Goal: Information Seeking & Learning: Find specific fact

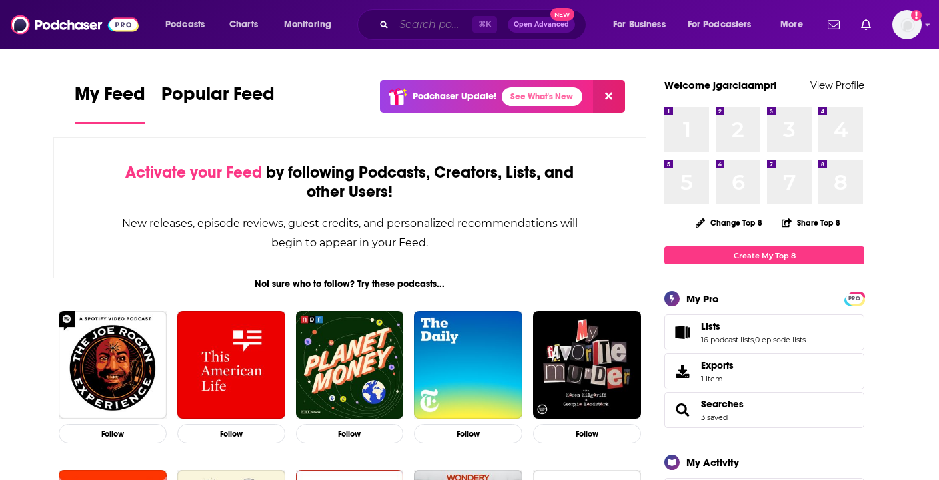
click at [415, 23] on input "Search podcasts, credits, & more..." at bounding box center [433, 24] width 78 height 21
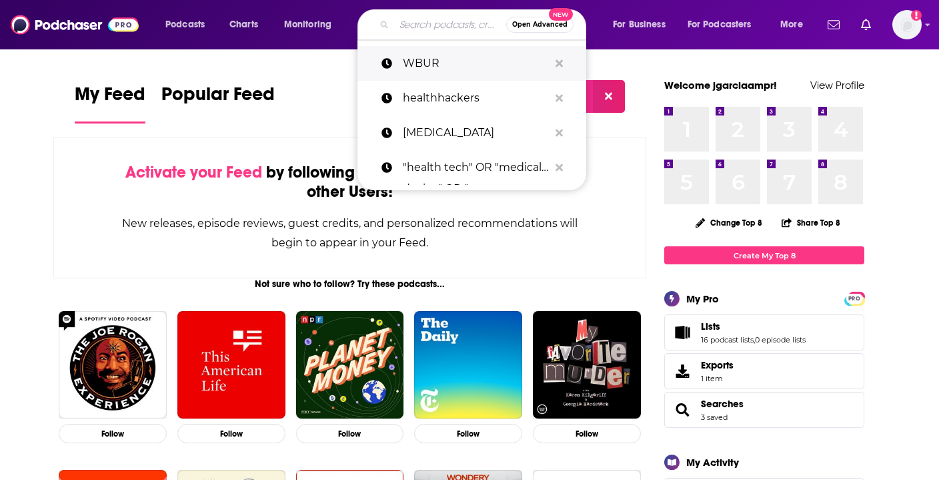
click at [434, 64] on p "WBUR" at bounding box center [476, 63] width 146 height 35
type input "WBUR"
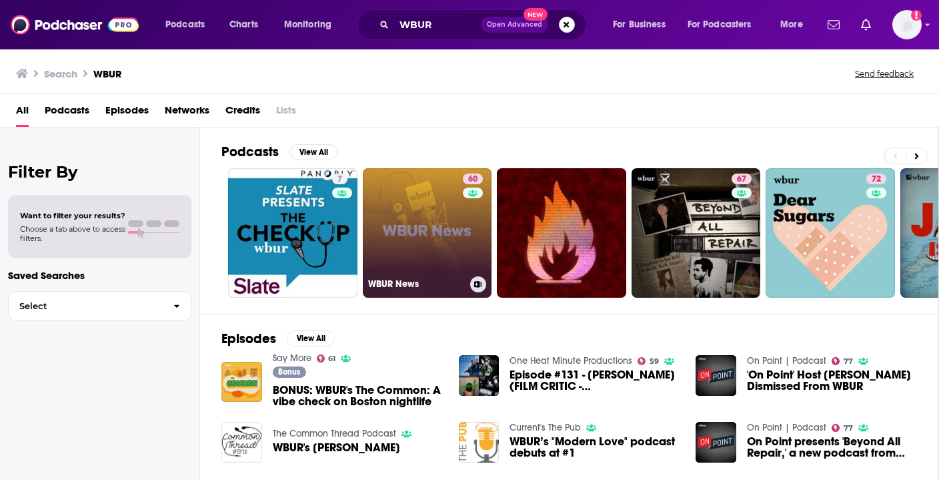
click at [420, 241] on link "60 WBUR News" at bounding box center [427, 232] width 129 height 129
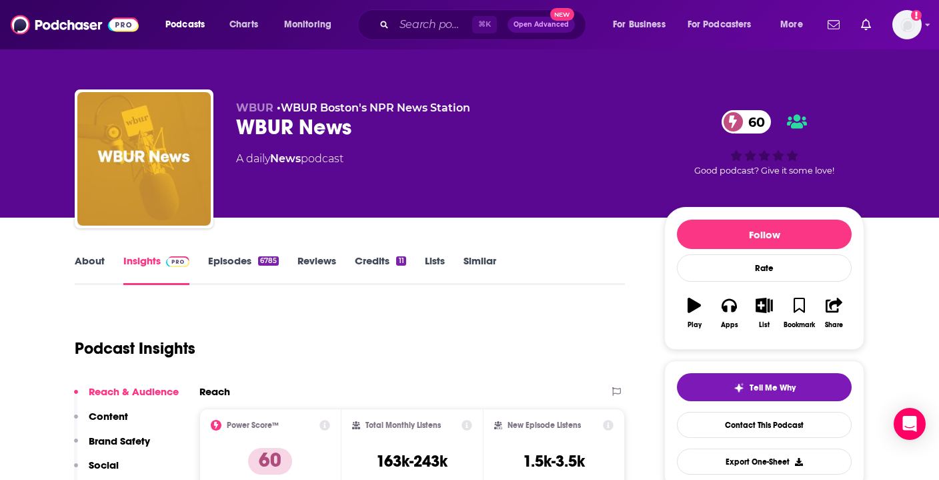
click at [95, 263] on link "About" at bounding box center [90, 269] width 30 height 31
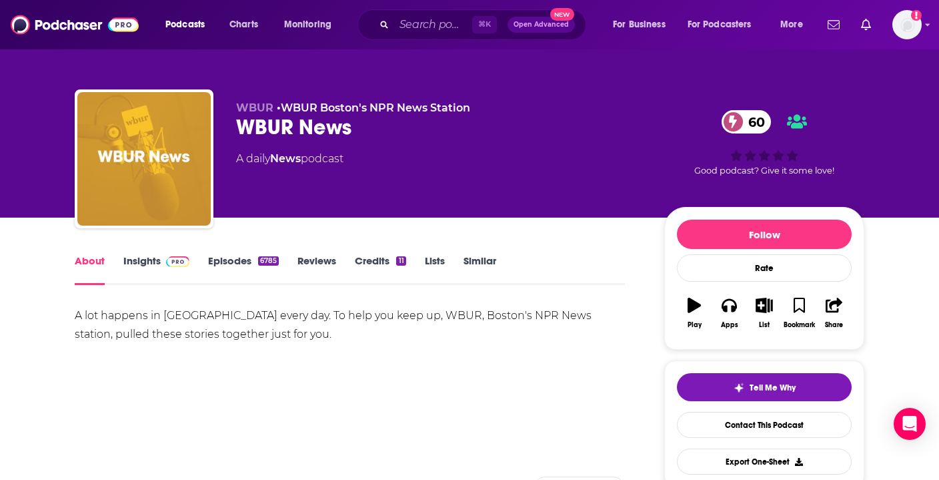
click at [153, 260] on link "Insights" at bounding box center [156, 269] width 66 height 31
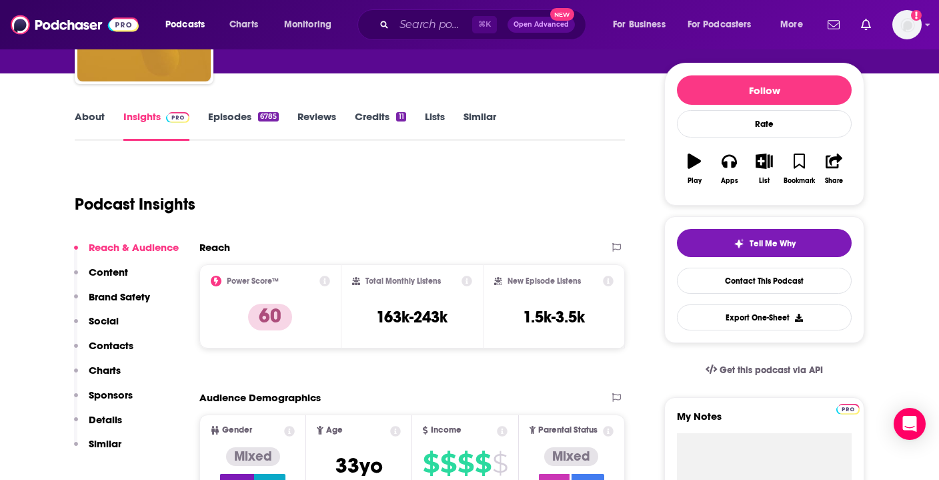
scroll to position [148, 0]
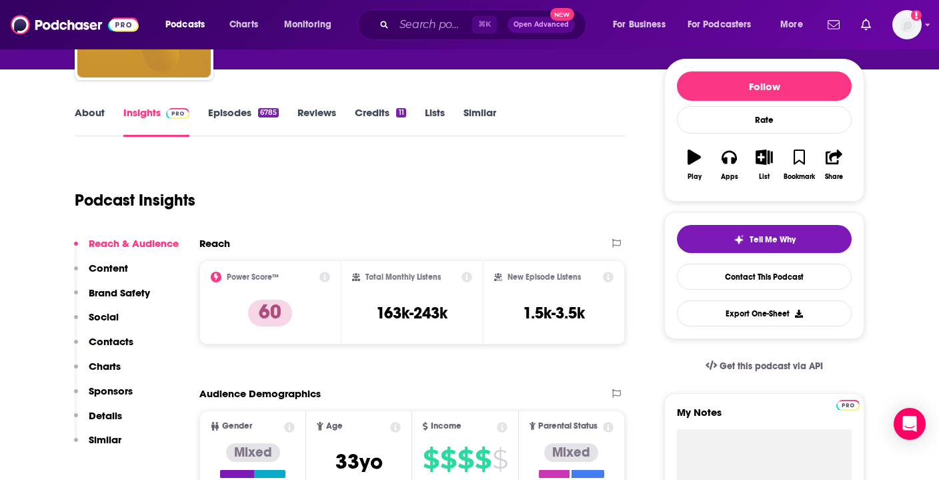
click at [466, 274] on icon at bounding box center [467, 276] width 11 height 11
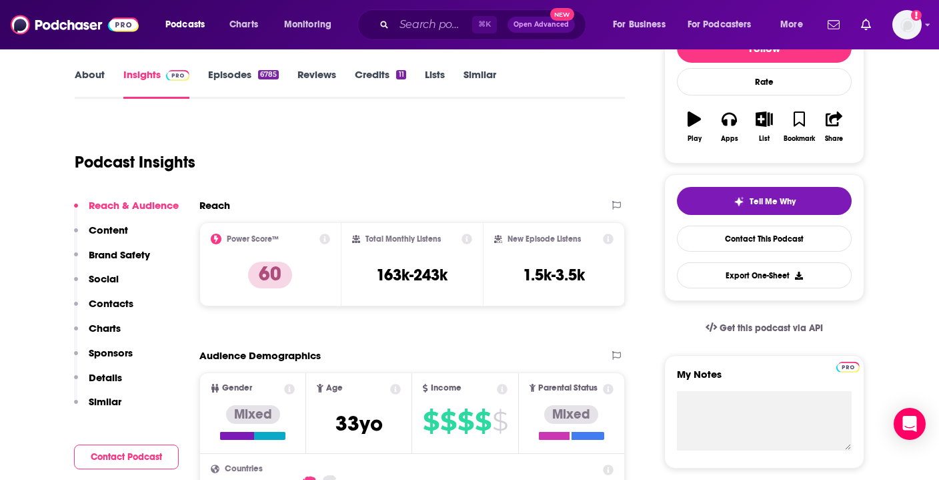
scroll to position [187, 0]
click at [108, 330] on p "Charts" at bounding box center [105, 327] width 32 height 13
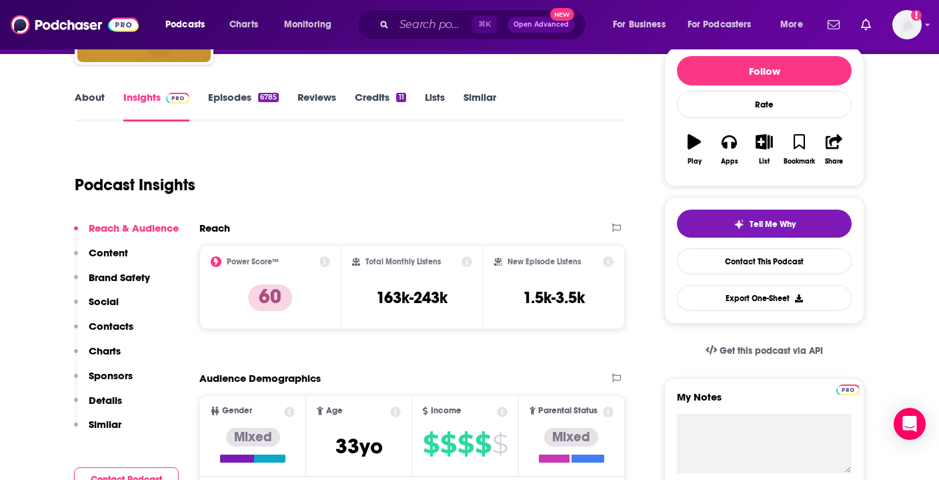
scroll to position [173, 0]
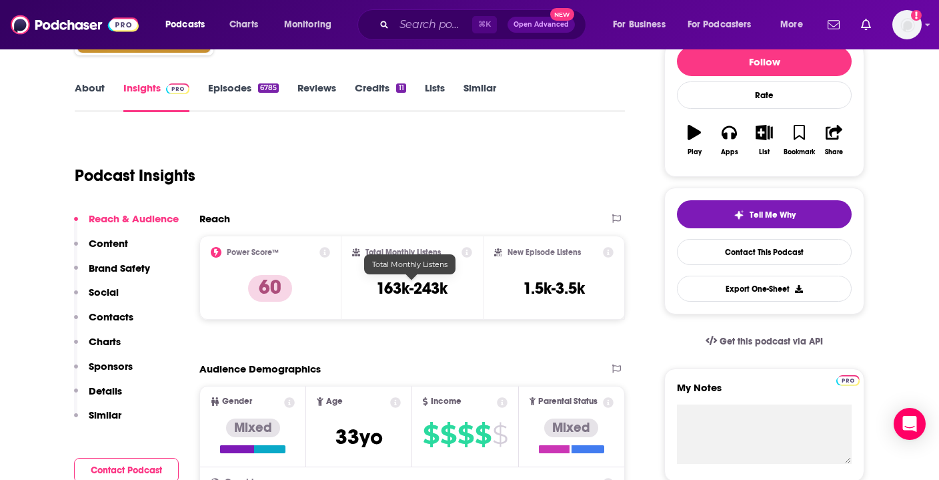
click at [433, 281] on h3 "163k-243k" at bounding box center [411, 288] width 71 height 20
click at [468, 250] on icon at bounding box center [467, 252] width 11 height 11
drag, startPoint x: 459, startPoint y: 290, endPoint x: 376, endPoint y: 290, distance: 82.7
click at [376, 290] on div "Total Monthly Listens 163k-243k" at bounding box center [412, 277] width 121 height 61
copy h3 "163k-243k"
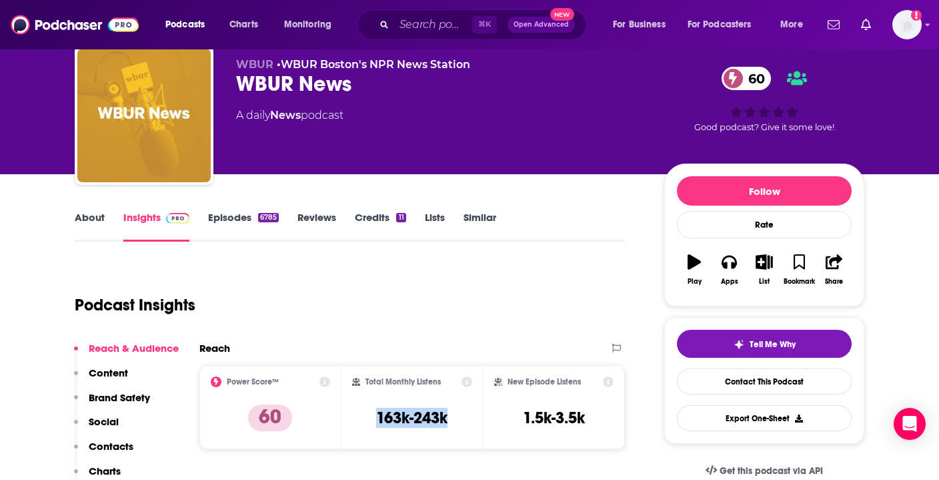
scroll to position [42, 0]
